Goal: Task Accomplishment & Management: Manage account settings

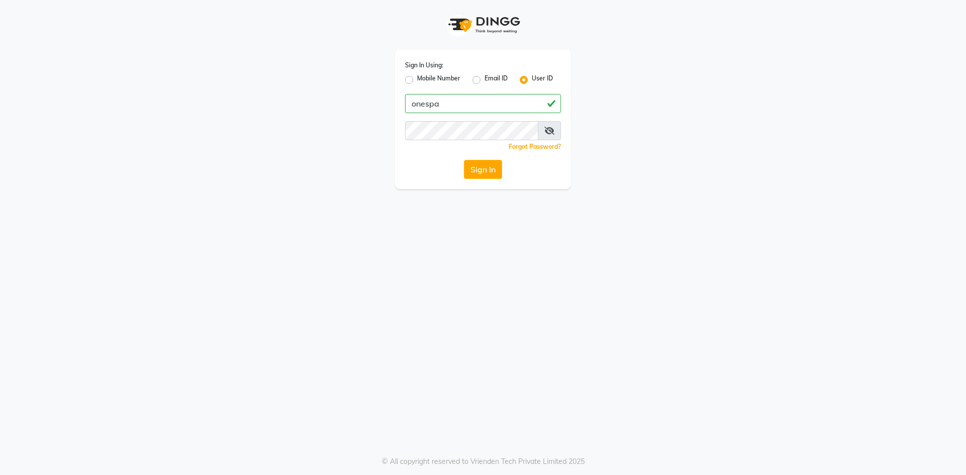
type input "onespa"
click at [425, 165] on div "Sign In" at bounding box center [483, 169] width 156 height 19
click at [476, 174] on button "Sign In" at bounding box center [483, 169] width 38 height 19
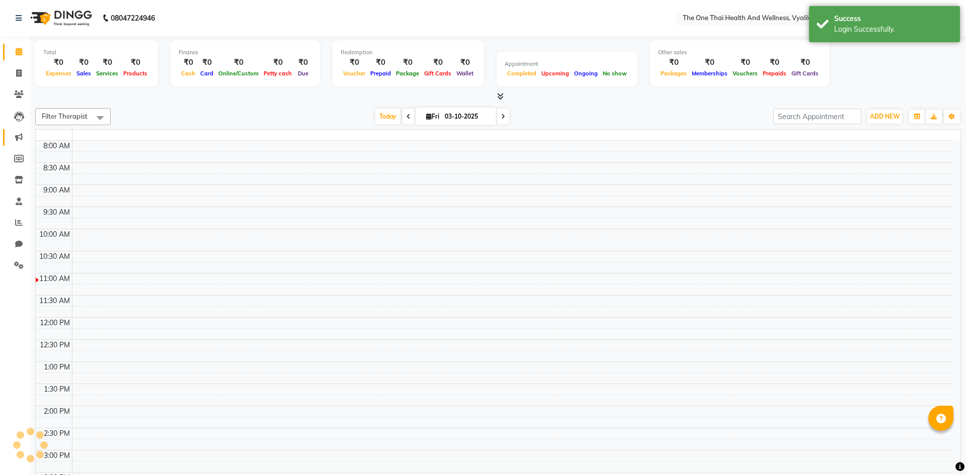
click at [18, 139] on icon at bounding box center [19, 137] width 8 height 8
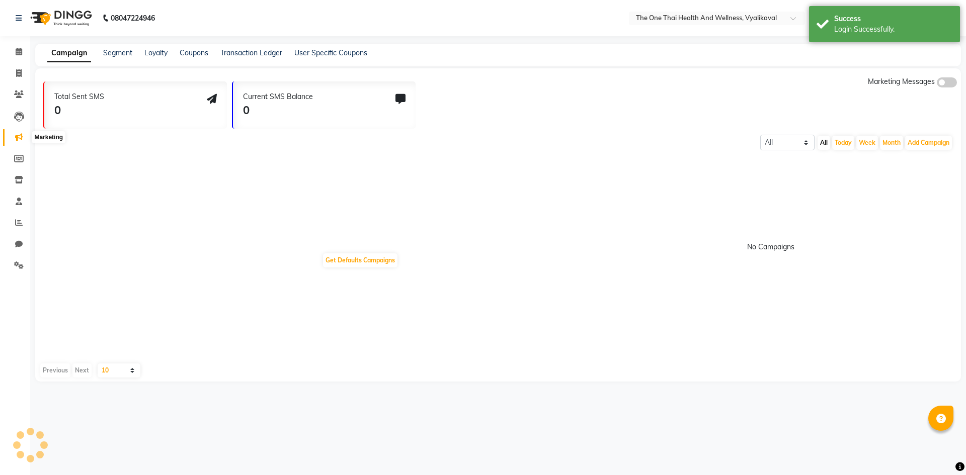
select select "en"
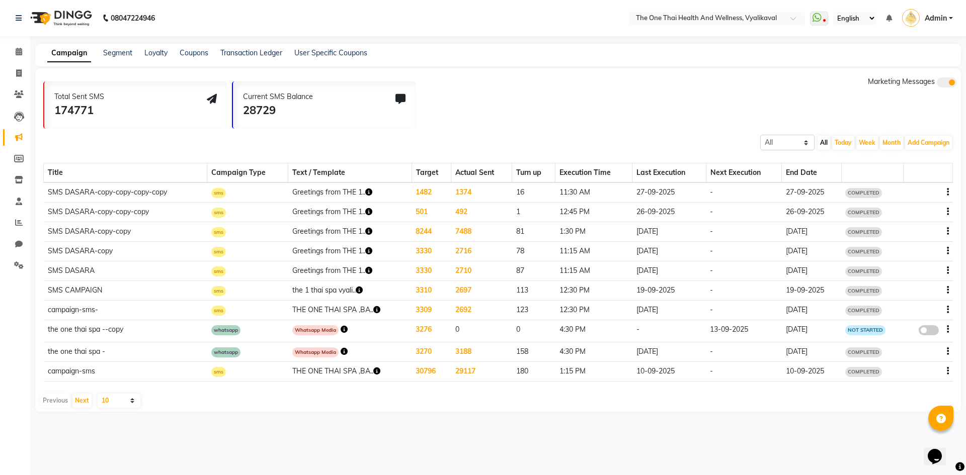
click at [949, 271] on td at bounding box center [927, 272] width 49 height 20
click at [948, 271] on icon "button" at bounding box center [948, 271] width 2 height 1
click at [925, 259] on div "Copy" at bounding box center [919, 258] width 31 height 13
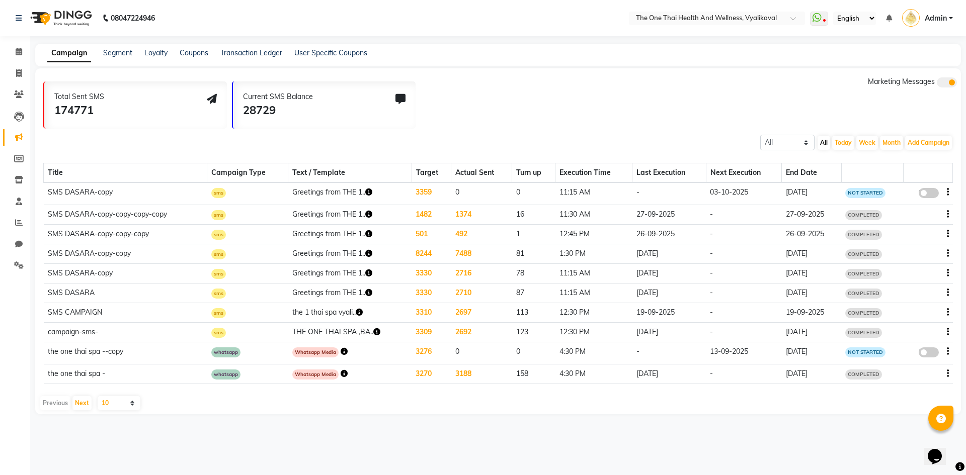
click at [948, 192] on icon "button" at bounding box center [948, 192] width 2 height 1
click at [919, 188] on div "Edit" at bounding box center [919, 186] width 31 height 13
select select "3"
select select "43254"
select select "1"
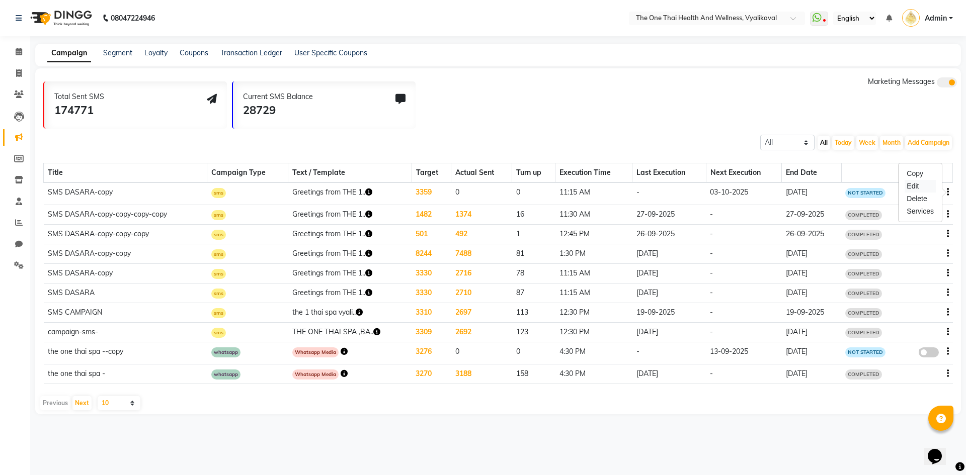
select select "2"
select select "675"
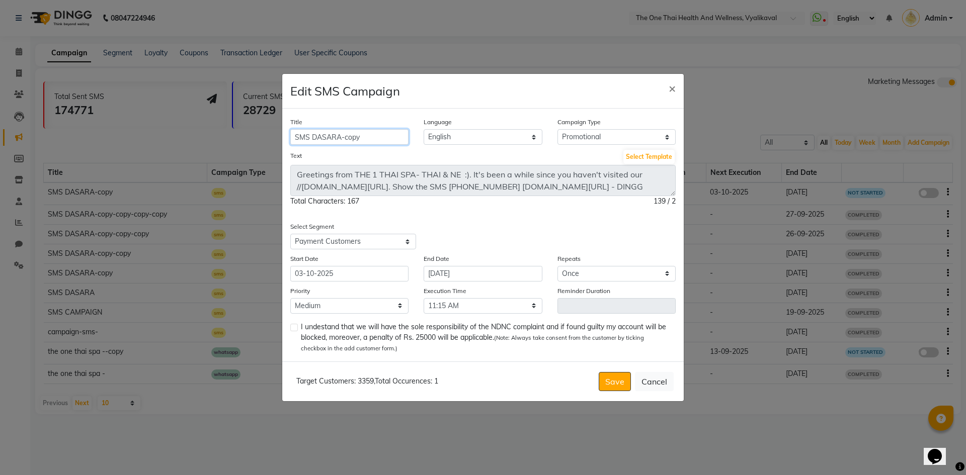
click at [375, 137] on input "SMS DASARA-copy" at bounding box center [349, 137] width 118 height 16
type input "SMS DASARA-"
click at [459, 234] on div "Select All Customers All [DEMOGRAPHIC_DATA] Customer All [DEMOGRAPHIC_DATA] Cus…" at bounding box center [382, 242] width 185 height 16
click at [445, 303] on select "Select 09:00 AM 09:15 AM 09:30 AM 09:45 AM 10:00 AM 10:15 AM 10:30 AM 10:45 AM …" at bounding box center [483, 306] width 118 height 16
select select "705"
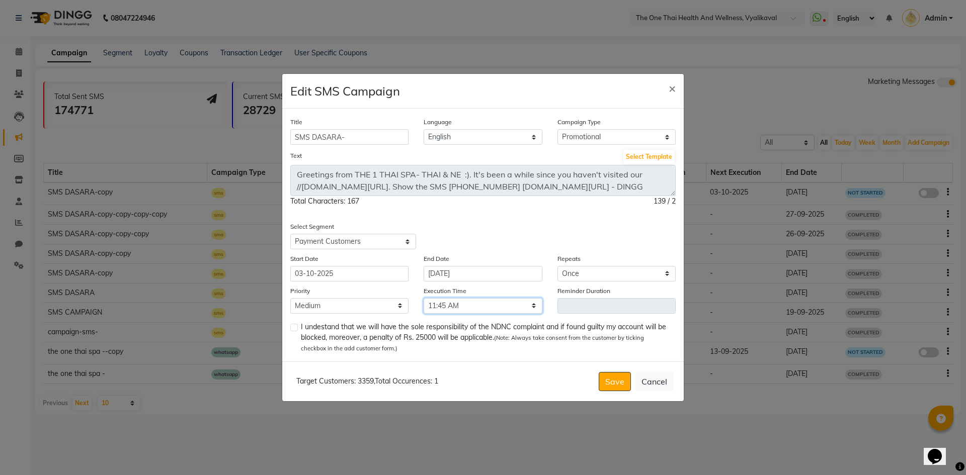
click at [424, 298] on select "Select 09:00 AM 09:15 AM 09:30 AM 09:45 AM 10:00 AM 10:15 AM 10:30 AM 10:45 AM …" at bounding box center [483, 306] width 118 height 16
click at [293, 325] on label at bounding box center [294, 328] width 8 height 8
click at [293, 325] on input "checkbox" at bounding box center [293, 328] width 7 height 7
checkbox input "true"
click at [608, 381] on button "Save" at bounding box center [615, 381] width 32 height 19
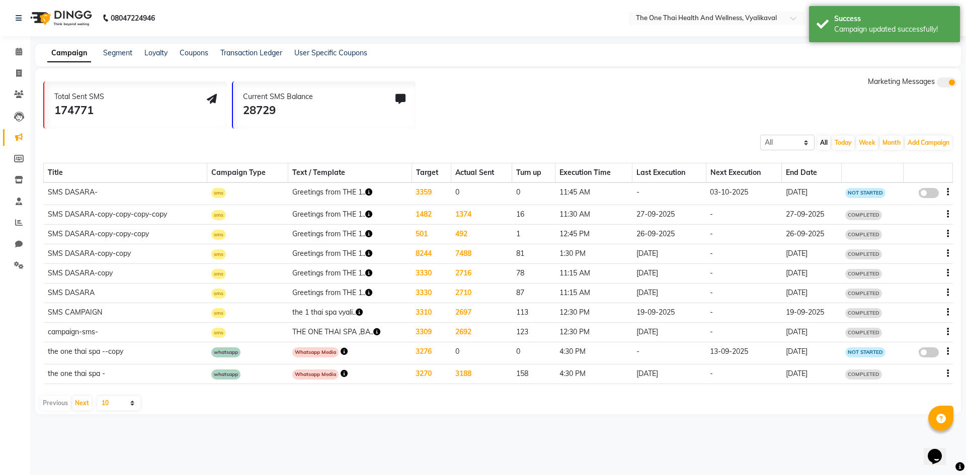
click at [922, 193] on span at bounding box center [929, 193] width 20 height 10
click at [932, 195] on input "false" at bounding box center [932, 195] width 0 height 0
select select "3"
select select "43254"
select select "1"
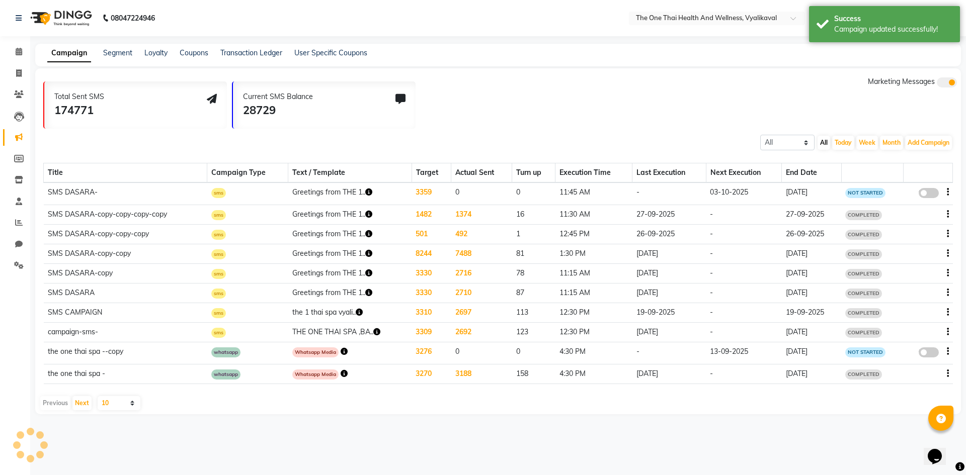
select select "2"
select select "705"
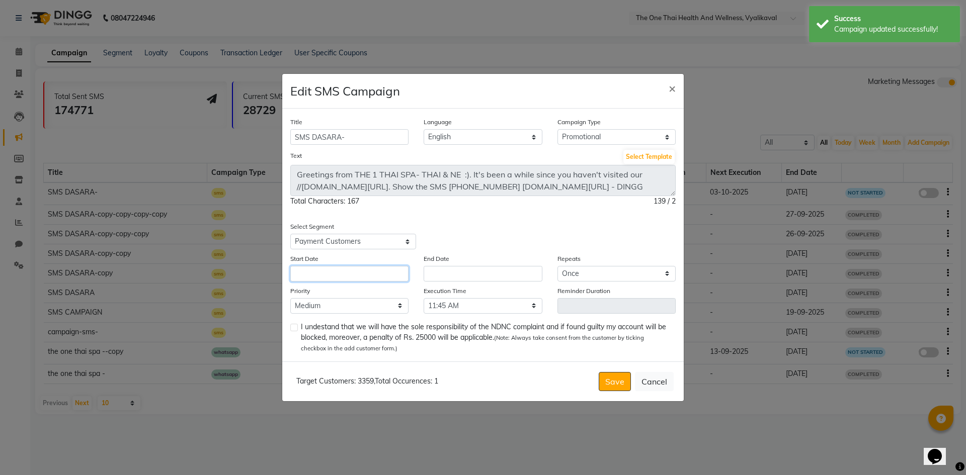
click at [377, 279] on input "text" at bounding box center [349, 274] width 118 height 16
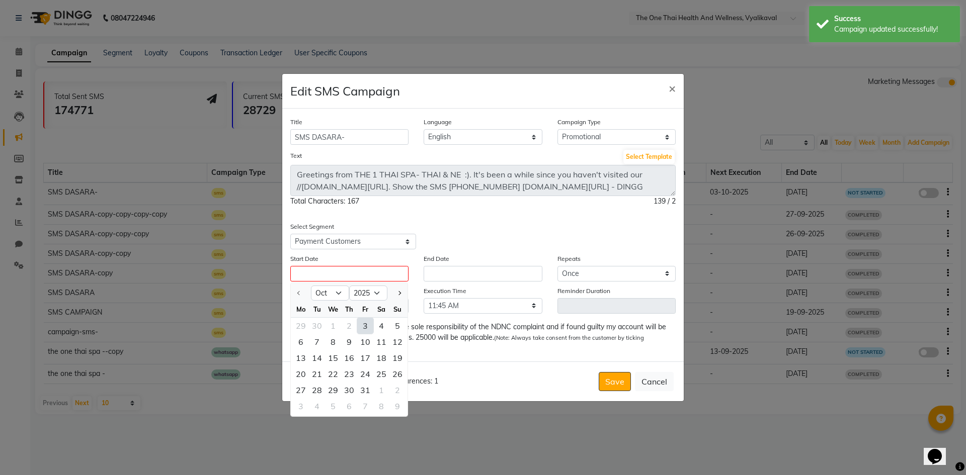
click at [364, 325] on div "3" at bounding box center [365, 326] width 16 height 16
type input "03-10-2025"
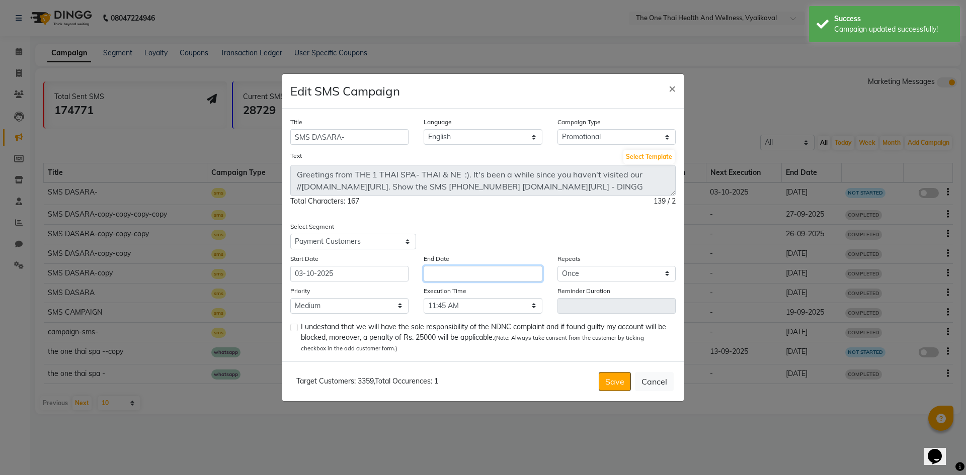
click at [463, 271] on input "text" at bounding box center [483, 274] width 118 height 16
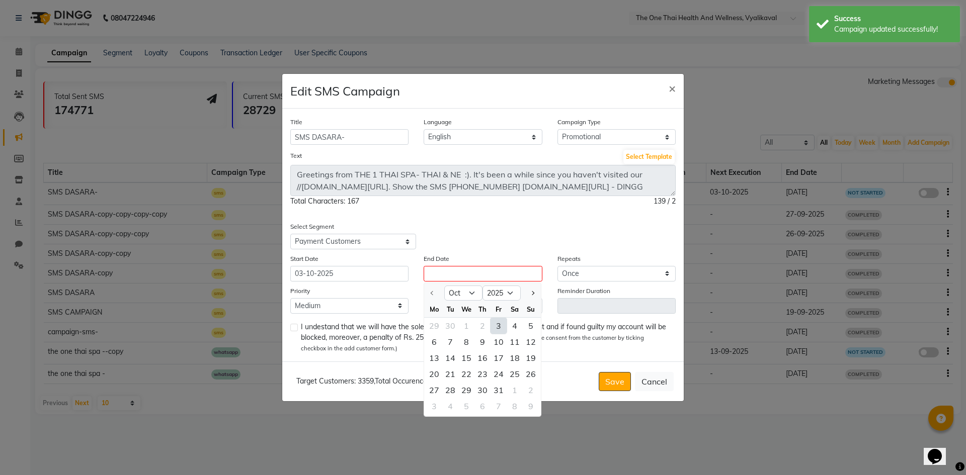
click at [497, 323] on div "3" at bounding box center [498, 326] width 16 height 16
type input "03-10-2025"
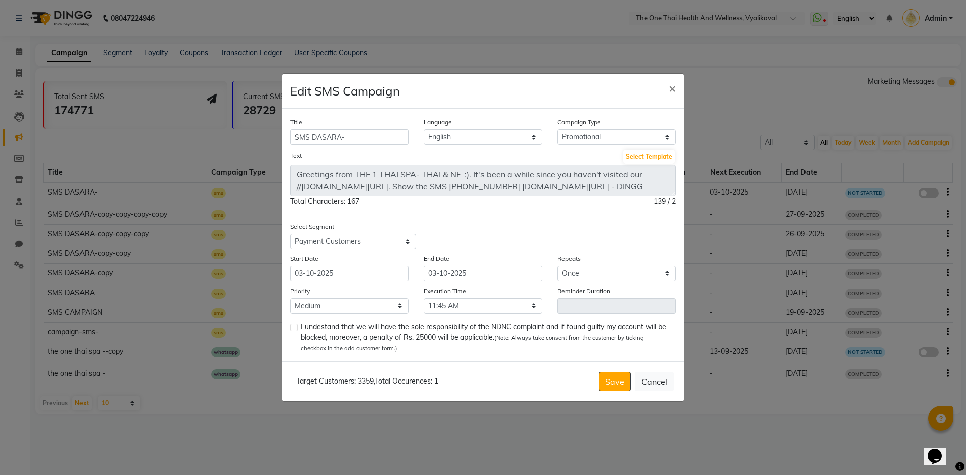
click at [296, 328] on label at bounding box center [294, 328] width 8 height 8
click at [296, 328] on input "checkbox" at bounding box center [293, 328] width 7 height 7
checkbox input "true"
click at [614, 378] on button "Save" at bounding box center [615, 381] width 32 height 19
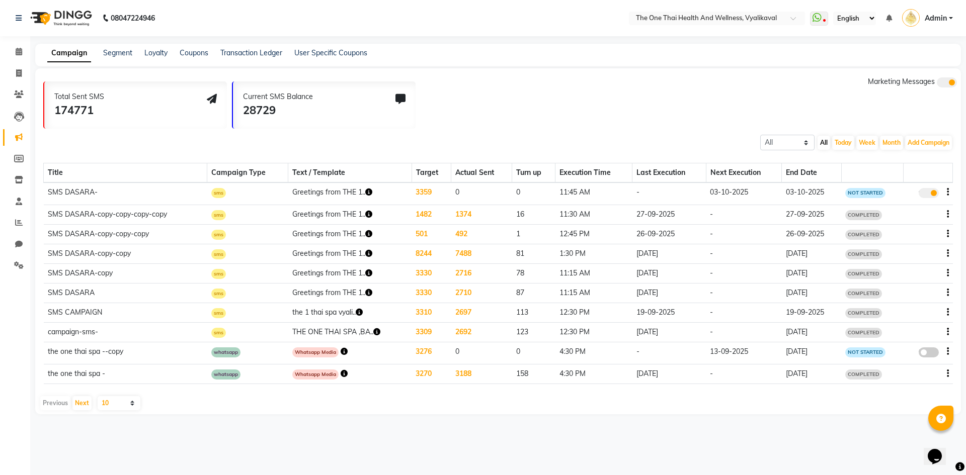
click at [947, 234] on icon "button" at bounding box center [948, 234] width 2 height 1
click at [913, 223] on div "Copy" at bounding box center [919, 221] width 31 height 13
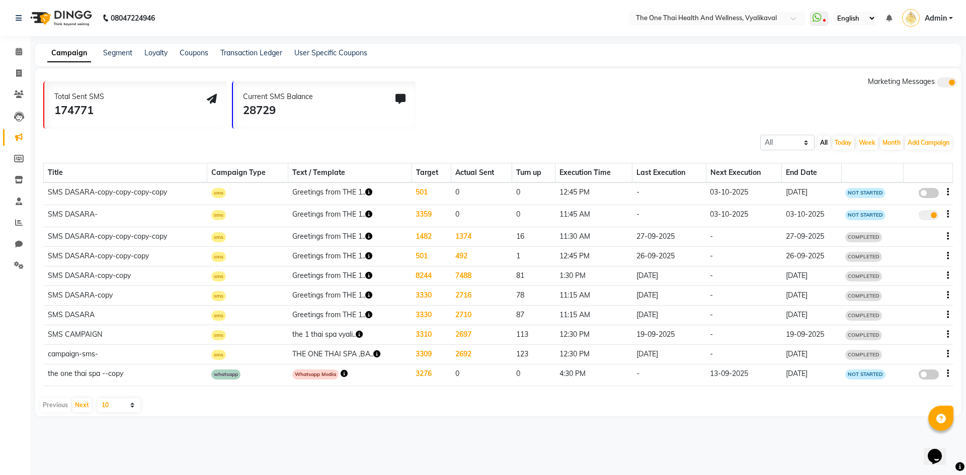
click at [945, 194] on div "false" at bounding box center [927, 194] width 41 height 14
click at [947, 192] on icon "button" at bounding box center [948, 192] width 2 height 1
click at [919, 187] on div "Edit" at bounding box center [919, 186] width 31 height 13
select select "3"
select select "30914"
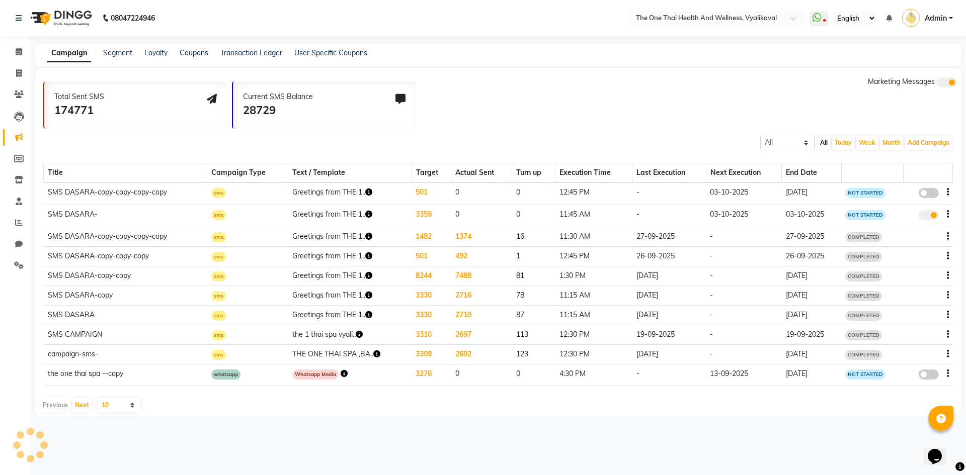
select select "1"
select select "2"
select select "765"
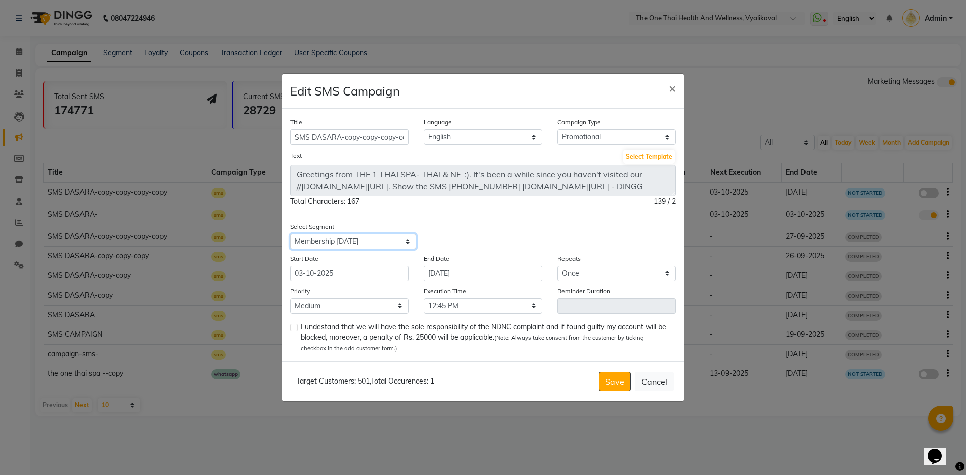
click at [409, 245] on select "Select All Customers All [DEMOGRAPHIC_DATA] Customer All [DEMOGRAPHIC_DATA] Cus…" at bounding box center [353, 242] width 126 height 16
click at [290, 234] on select "Select All Customers All [DEMOGRAPHIC_DATA] Customer All [DEMOGRAPHIC_DATA] Cus…" at bounding box center [353, 242] width 126 height 16
click at [408, 242] on select "Select All Customers All [DEMOGRAPHIC_DATA] Customer All [DEMOGRAPHIC_DATA] Cus…" at bounding box center [353, 242] width 126 height 16
click at [290, 234] on select "Select All Customers All [DEMOGRAPHIC_DATA] Customer All [DEMOGRAPHIC_DATA] Cus…" at bounding box center [353, 242] width 126 height 16
click at [404, 239] on select "Select All Customers All [DEMOGRAPHIC_DATA] Customer All [DEMOGRAPHIC_DATA] Cus…" at bounding box center [353, 242] width 126 height 16
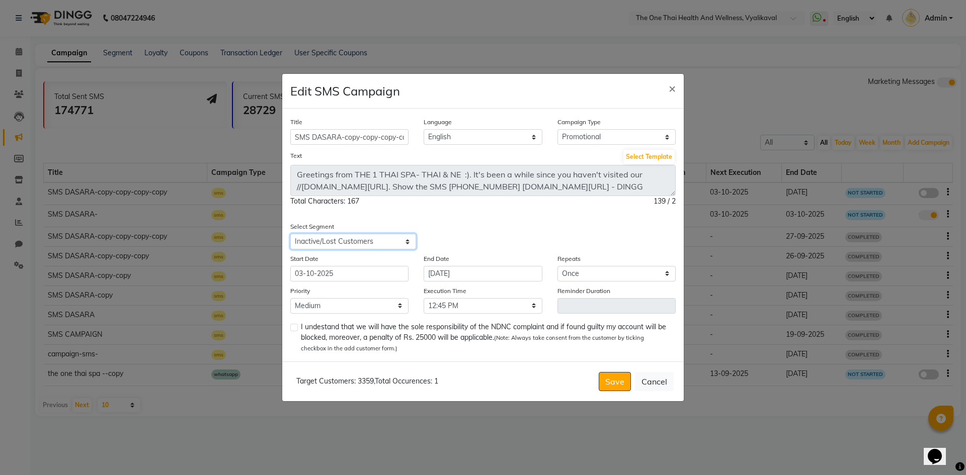
click at [290, 234] on select "Select All Customers All [DEMOGRAPHIC_DATA] Customer All [DEMOGRAPHIC_DATA] Cus…" at bounding box center [353, 242] width 126 height 16
click at [396, 241] on select "Select All Customers All [DEMOGRAPHIC_DATA] Customer All [DEMOGRAPHIC_DATA] Cus…" at bounding box center [353, 242] width 126 height 16
click at [290, 234] on select "Select All Customers All [DEMOGRAPHIC_DATA] Customer All [DEMOGRAPHIC_DATA] Cus…" at bounding box center [353, 242] width 126 height 16
click at [404, 236] on select "Select All Customers All [DEMOGRAPHIC_DATA] Customer All [DEMOGRAPHIC_DATA] Cus…" at bounding box center [353, 242] width 126 height 16
click at [290, 234] on select "Select All Customers All [DEMOGRAPHIC_DATA] Customer All [DEMOGRAPHIC_DATA] Cus…" at bounding box center [353, 242] width 126 height 16
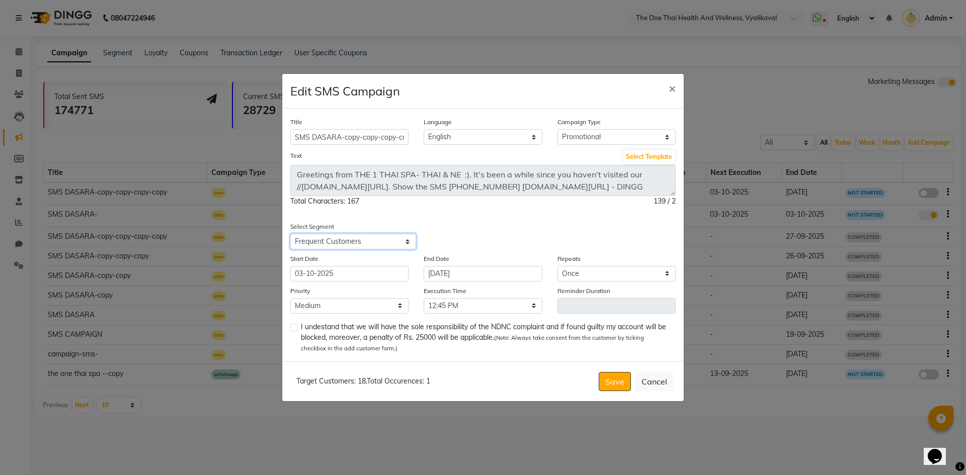
click at [406, 240] on select "Select All Customers All [DEMOGRAPHIC_DATA] Customer All [DEMOGRAPHIC_DATA] Cus…" at bounding box center [353, 242] width 126 height 16
click at [290, 234] on select "Select All Customers All [DEMOGRAPHIC_DATA] Customer All [DEMOGRAPHIC_DATA] Cus…" at bounding box center [353, 242] width 126 height 16
click at [406, 239] on select "Select All Customers All [DEMOGRAPHIC_DATA] Customer All [DEMOGRAPHIC_DATA] Cus…" at bounding box center [353, 242] width 126 height 16
click at [290, 234] on select "Select All Customers All [DEMOGRAPHIC_DATA] Customer All [DEMOGRAPHIC_DATA] Cus…" at bounding box center [353, 242] width 126 height 16
click at [376, 239] on select "Select All Customers All [DEMOGRAPHIC_DATA] Customer All [DEMOGRAPHIC_DATA] Cus…" at bounding box center [353, 242] width 126 height 16
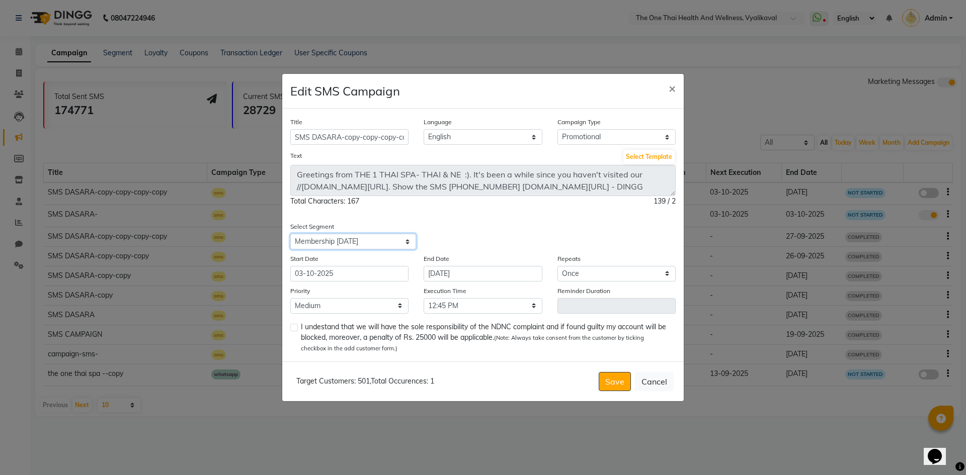
select select "29542"
click at [290, 234] on select "Select All Customers All [DEMOGRAPHIC_DATA] Customer All [DEMOGRAPHIC_DATA] Cus…" at bounding box center [353, 242] width 126 height 16
click at [350, 274] on input "03-10-2025" at bounding box center [349, 274] width 118 height 16
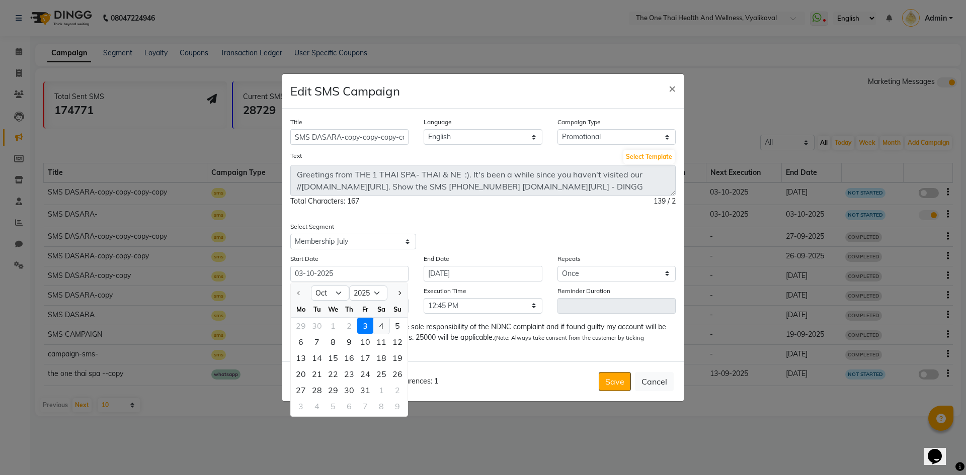
click at [380, 323] on div "4" at bounding box center [381, 326] width 16 height 16
type input "04-10-2025"
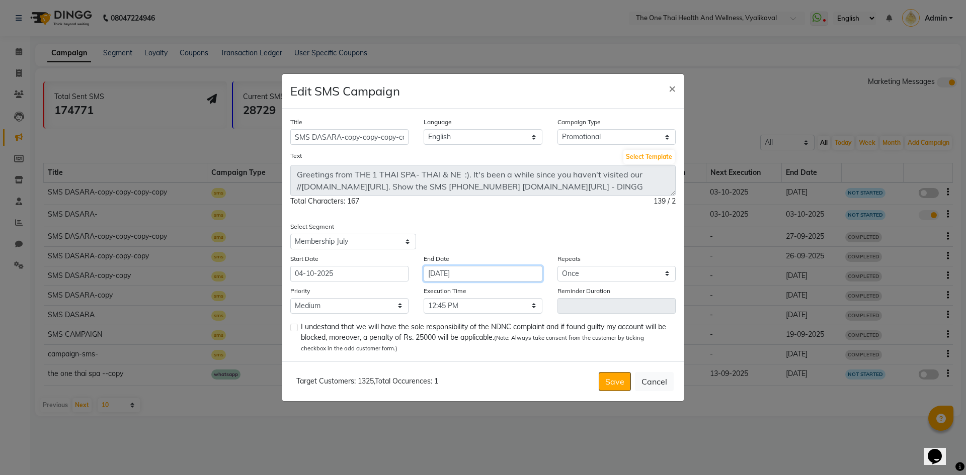
click at [443, 273] on input "[DATE]" at bounding box center [483, 274] width 118 height 16
select select "10"
select select "2026"
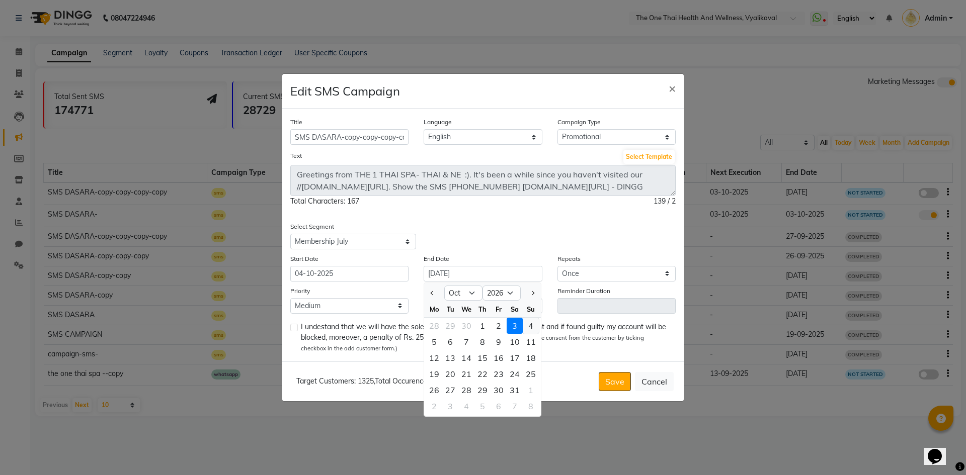
click at [527, 324] on div "4" at bounding box center [531, 326] width 16 height 16
type input "[DATE]"
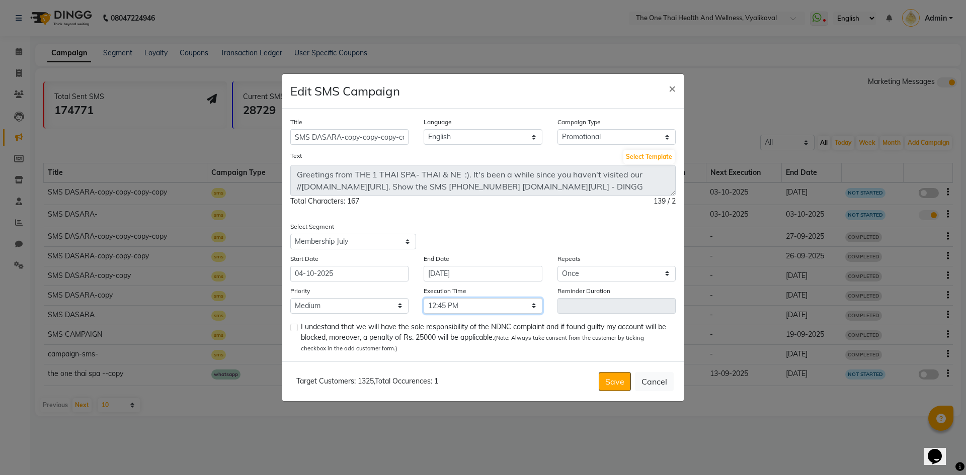
click at [478, 305] on select "Select 09:00 AM 09:15 AM 09:30 AM 09:45 AM 10:00 AM 10:15 AM 10:30 AM 10:45 AM …" at bounding box center [483, 306] width 118 height 16
select select "690"
click at [424, 298] on select "Select 09:00 AM 09:15 AM 09:30 AM 09:45 AM 10:00 AM 10:15 AM 10:30 AM 10:45 AM …" at bounding box center [483, 306] width 118 height 16
click at [294, 325] on label at bounding box center [294, 328] width 8 height 8
click at [294, 325] on input "checkbox" at bounding box center [293, 328] width 7 height 7
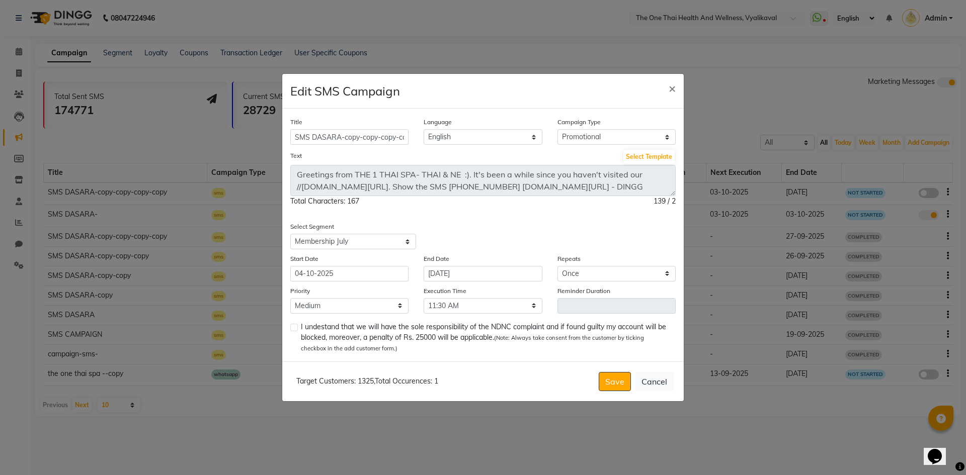
checkbox input "true"
click at [611, 382] on button "Save" at bounding box center [615, 381] width 32 height 19
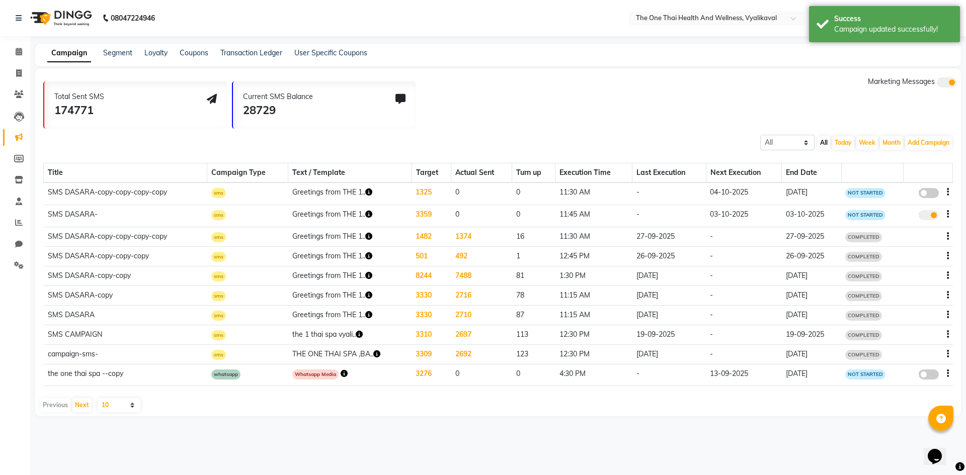
click at [927, 193] on span at bounding box center [929, 193] width 20 height 10
click at [932, 195] on input "false" at bounding box center [932, 195] width 0 height 0
select select "3"
select select "29542"
select select "1"
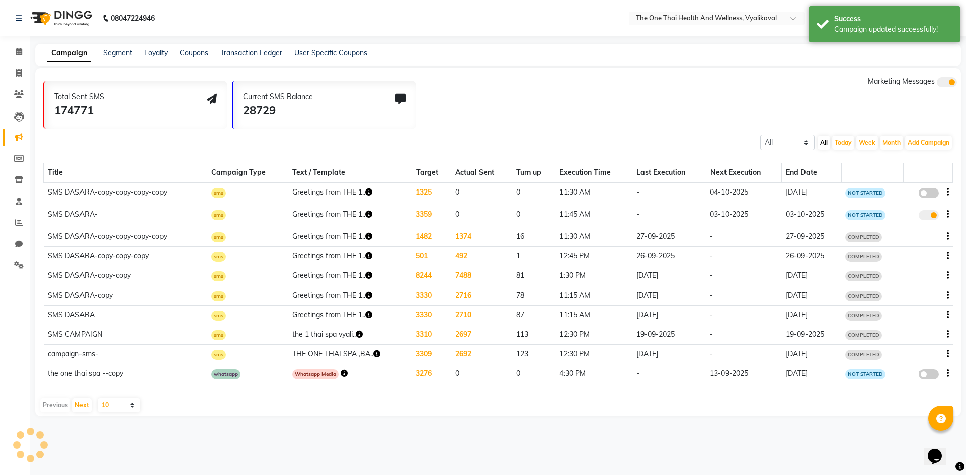
select select "2"
select select "690"
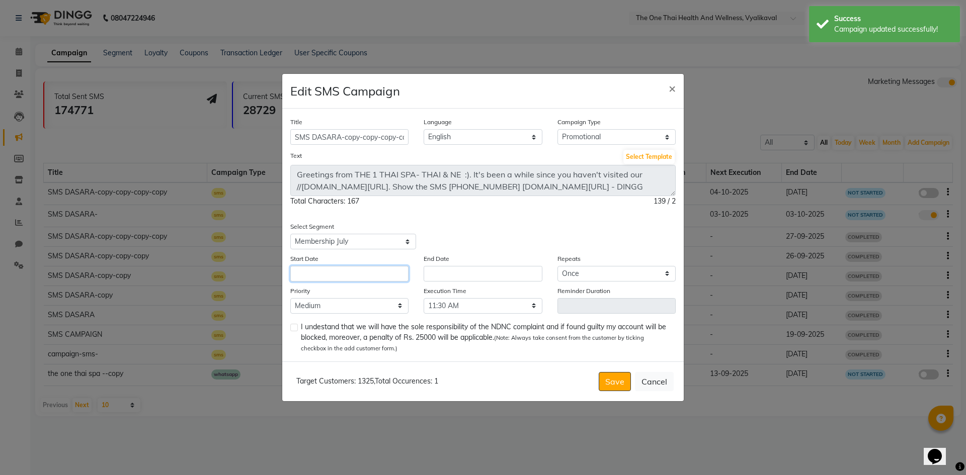
click at [377, 267] on input "text" at bounding box center [349, 274] width 118 height 16
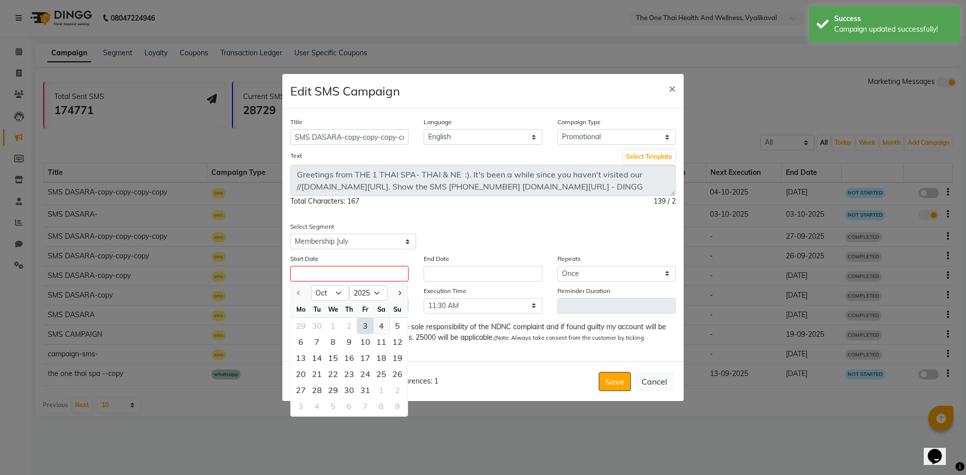
click at [381, 326] on div "4" at bounding box center [381, 326] width 16 height 16
type input "04-10-2025"
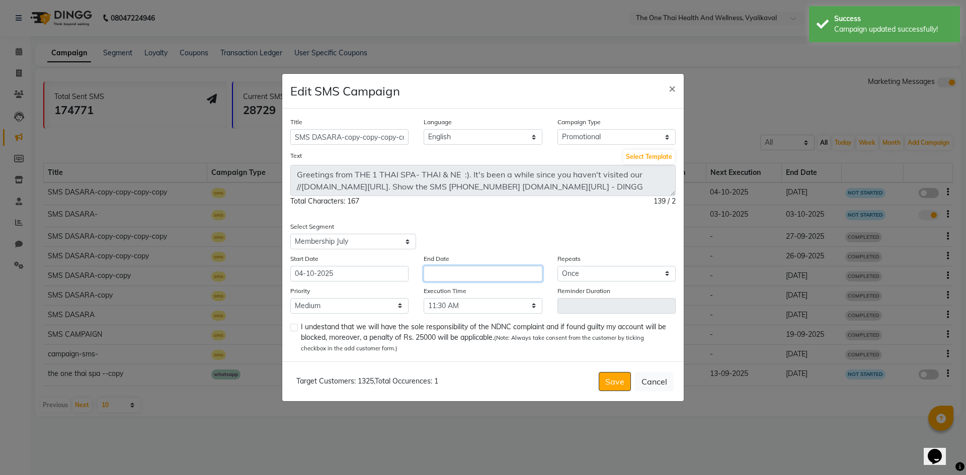
click at [474, 280] on input "text" at bounding box center [483, 274] width 118 height 16
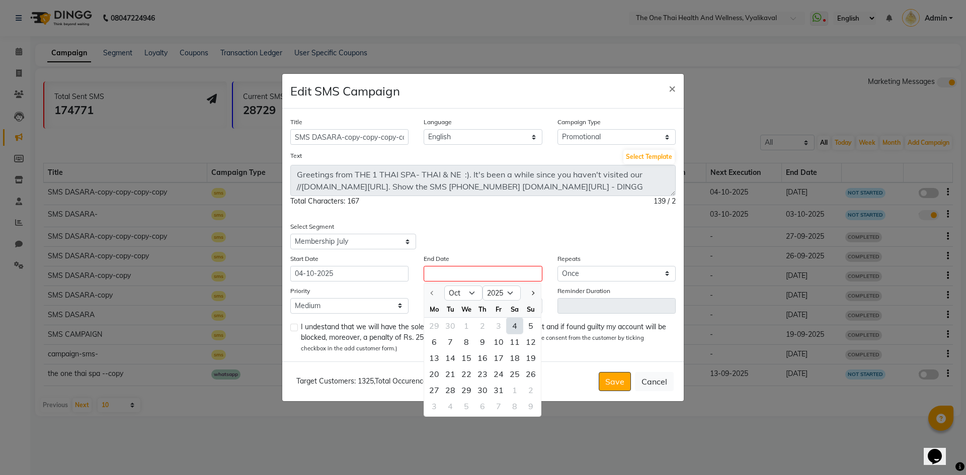
click at [512, 324] on div "4" at bounding box center [515, 326] width 16 height 16
type input "04-10-2025"
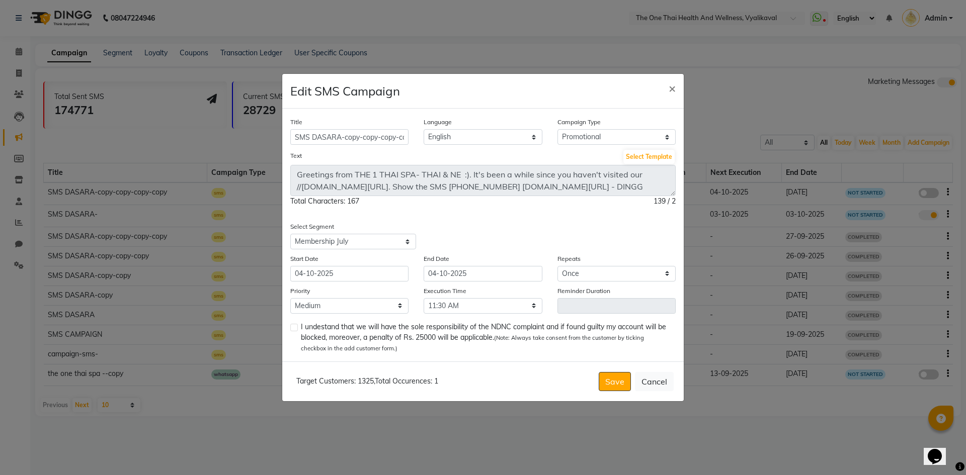
click at [295, 328] on label at bounding box center [294, 328] width 8 height 8
click at [295, 328] on input "checkbox" at bounding box center [293, 328] width 7 height 7
checkbox input "true"
click at [608, 381] on button "Save" at bounding box center [615, 381] width 32 height 19
